Goal: Use online tool/utility: Utilize a website feature to perform a specific function

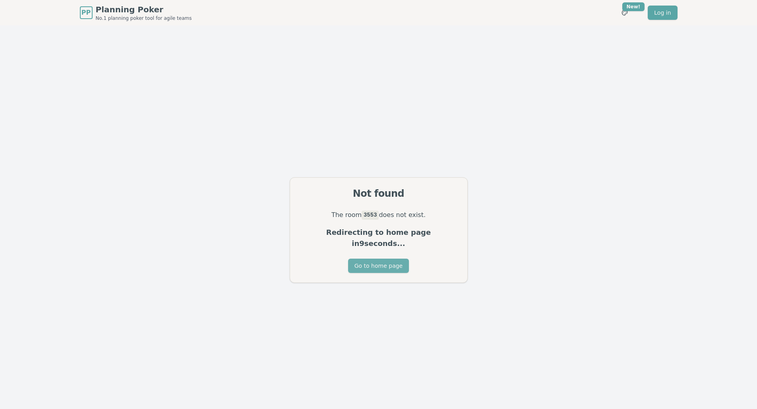
click at [364, 261] on button "Go to home page" at bounding box center [378, 266] width 61 height 14
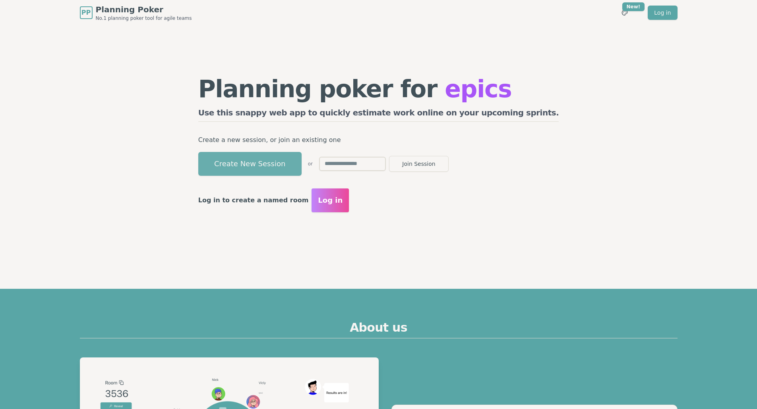
click at [301, 164] on button "Create New Session" at bounding box center [249, 164] width 103 height 24
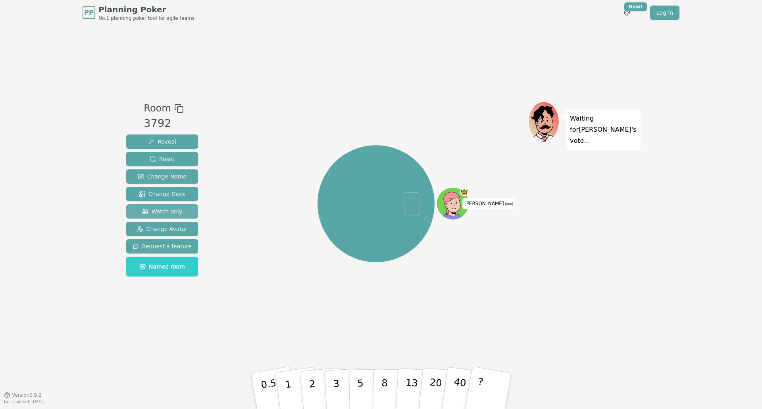
click at [162, 212] on span "Watch only" at bounding box center [162, 212] width 41 height 8
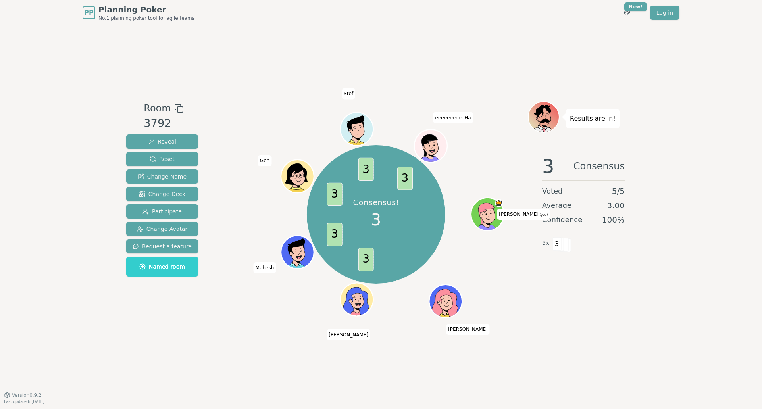
click at [166, 168] on div "Reveal Reset Change Name Change Deck Participate Change Avatar Request a featur…" at bounding box center [162, 206] width 72 height 142
click at [177, 162] on button "Reset" at bounding box center [162, 159] width 72 height 14
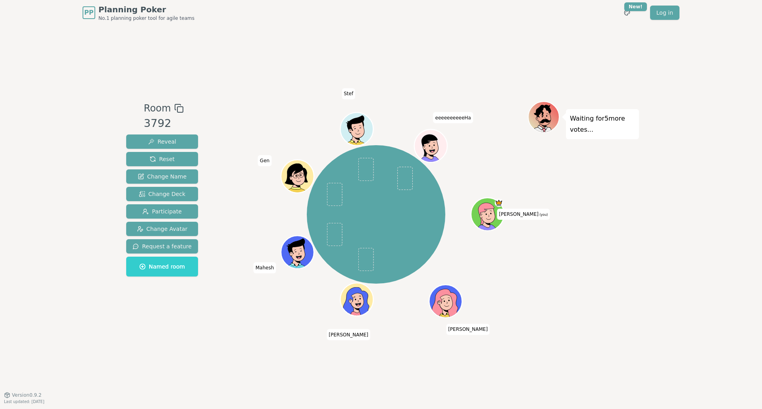
click at [594, 249] on div "Waiting for 5 more votes..." at bounding box center [583, 210] width 111 height 218
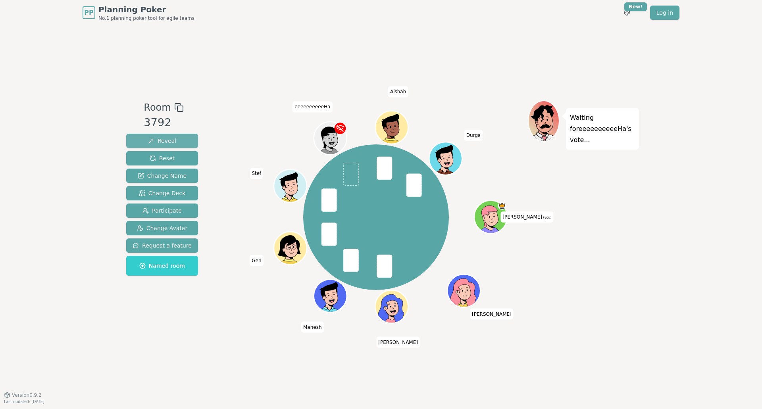
click at [176, 138] on button "Reveal" at bounding box center [162, 141] width 72 height 14
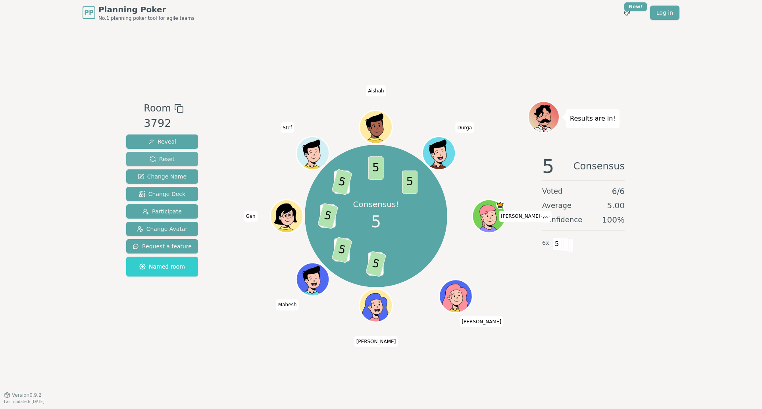
click at [164, 162] on span "Reset" at bounding box center [162, 159] width 25 height 8
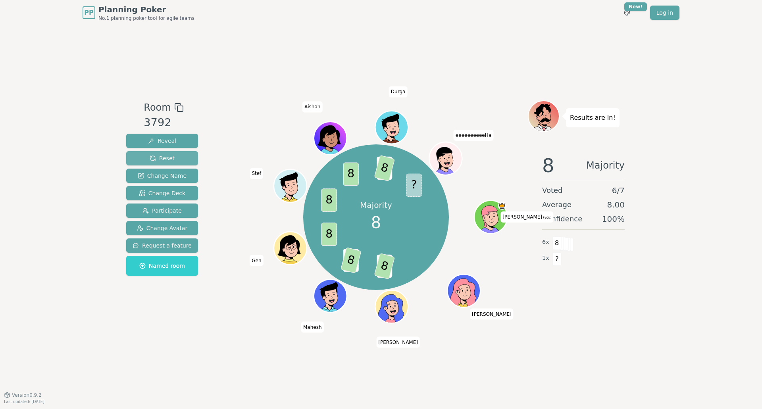
click at [174, 158] on button "Reset" at bounding box center [162, 158] width 72 height 14
click at [163, 161] on span "Reset" at bounding box center [162, 158] width 25 height 8
